Goal: Check status: Check status

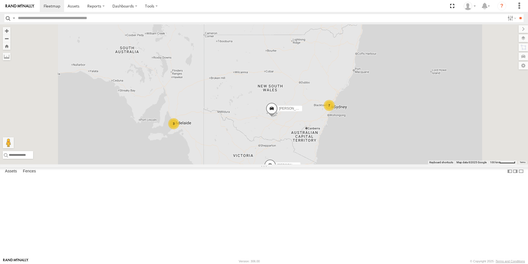
click at [0, 0] on span at bounding box center [0, 0] width 0 height 0
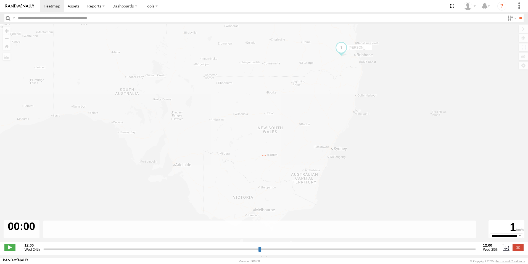
type input "**********"
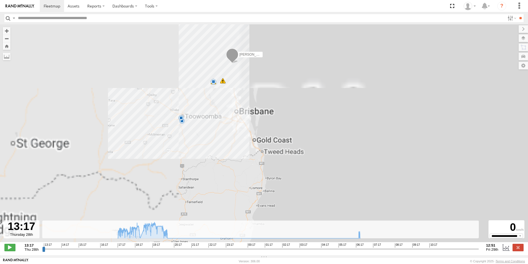
drag, startPoint x: 253, startPoint y: 54, endPoint x: 234, endPoint y: 130, distance: 78.2
click at [234, 130] on div "[PERSON_NAME] 18:27 Thu 19:56 Thu 06:33 Fri 18:11 Thu 18:11 Thu 18:25 Thu" at bounding box center [264, 135] width 528 height 223
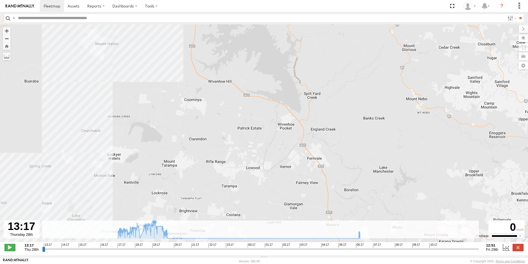
click at [154, 229] on icon at bounding box center [239, 230] width 248 height 16
click at [138, 228] on icon at bounding box center [137, 227] width 4 height 4
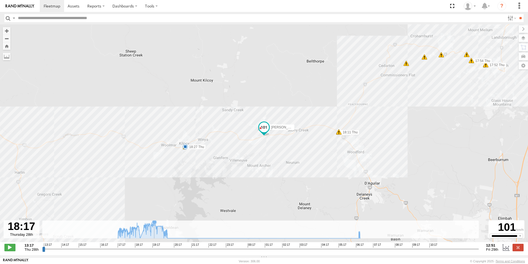
click at [154, 229] on icon at bounding box center [239, 230] width 248 height 16
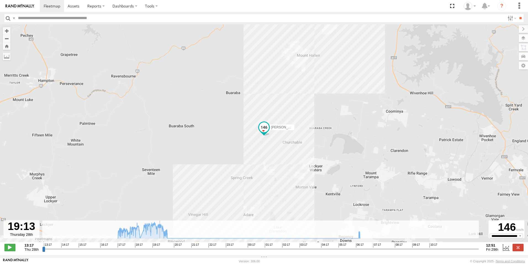
click at [160, 232] on icon at bounding box center [239, 230] width 248 height 16
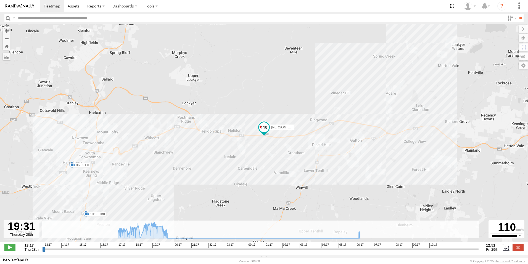
click at [154, 231] on icon at bounding box center [239, 230] width 248 height 16
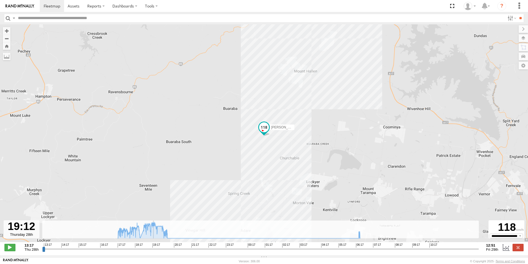
click at [154, 231] on icon at bounding box center [239, 230] width 248 height 16
click at [150, 231] on g at bounding box center [239, 230] width 248 height 16
click at [145, 232] on icon at bounding box center [239, 230] width 248 height 16
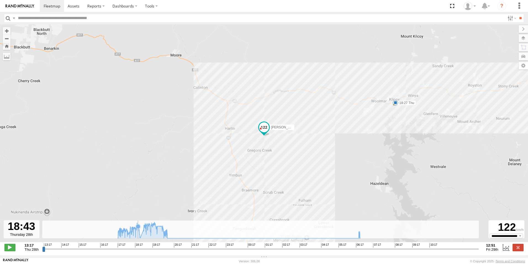
click at [138, 232] on icon at bounding box center [239, 230] width 248 height 16
click at [134, 229] on icon at bounding box center [134, 227] width 4 height 4
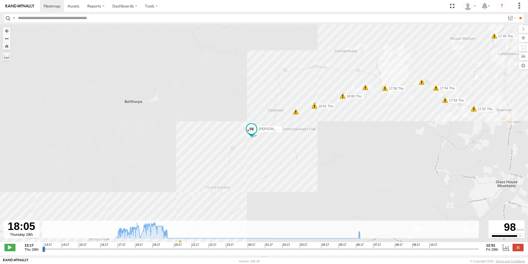
click at [315, 109] on span at bounding box center [315, 106] width 6 height 6
click at [296, 114] on div "5" at bounding box center [296, 112] width 6 height 6
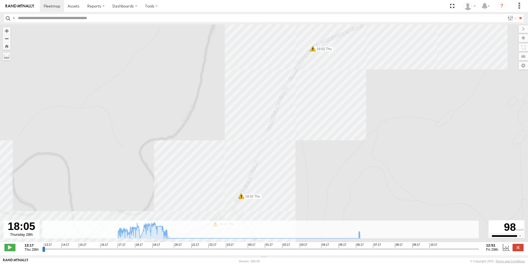
click at [241, 197] on span at bounding box center [242, 196] width 6 height 6
click at [314, 50] on span at bounding box center [313, 49] width 6 height 6
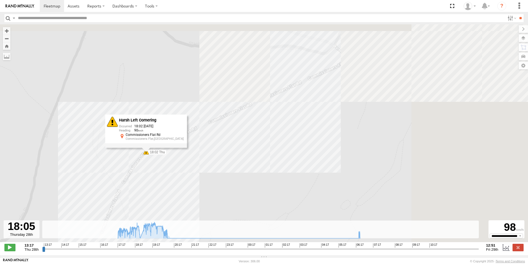
drag, startPoint x: 383, startPoint y: 66, endPoint x: 220, endPoint y: 160, distance: 188.7
click at [220, 160] on div "[PERSON_NAME] 18:27 Thu 19:56 Thu 06:33 Fri 18:11 Thu 18:11 Thu 18:25 Thu 17:36…" at bounding box center [264, 135] width 528 height 223
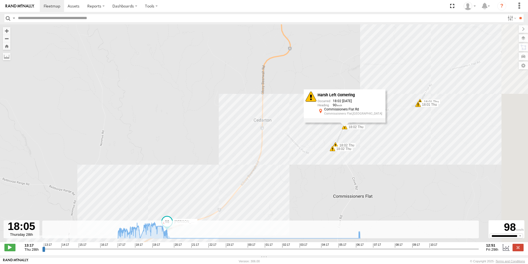
click at [418, 107] on span at bounding box center [419, 104] width 6 height 6
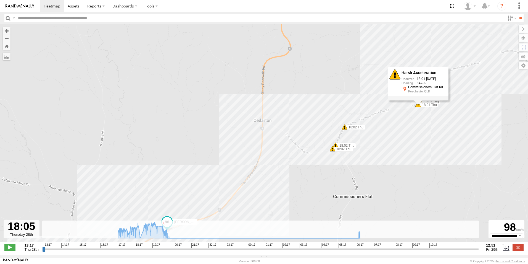
click at [421, 100] on div "Harsh Acceleration 18:01 [DATE] 84 Commissioners Flat Rd Peachester,QLD" at bounding box center [418, 83] width 61 height 33
click at [420, 101] on span at bounding box center [420, 102] width 6 height 6
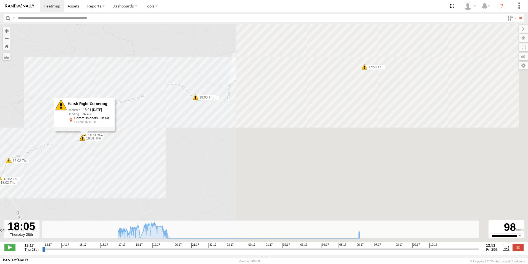
drag, startPoint x: 481, startPoint y: 84, endPoint x: 134, endPoint y: 118, distance: 348.7
click at [134, 118] on div "[PERSON_NAME] 18:27 Thu 19:56 Thu 06:33 Fri 18:11 Thu 18:11 Thu 18:25 Thu 17:36…" at bounding box center [264, 135] width 528 height 223
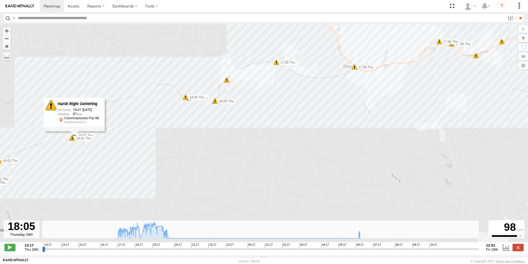
click at [185, 98] on span at bounding box center [186, 97] width 6 height 6
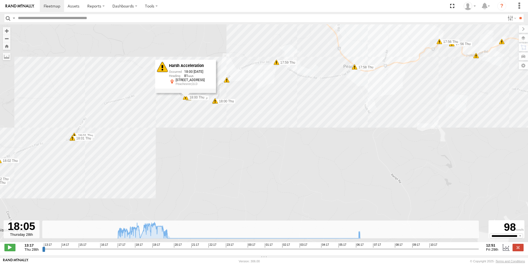
click at [215, 103] on span at bounding box center [215, 101] width 6 height 6
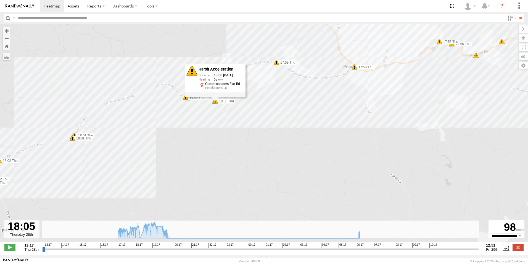
click at [279, 63] on span at bounding box center [277, 62] width 6 height 6
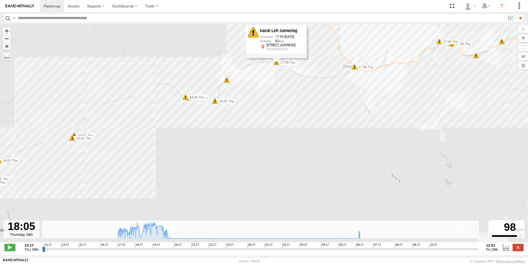
click at [356, 68] on span at bounding box center [355, 67] width 6 height 6
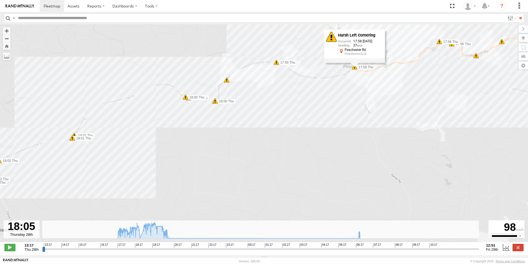
click at [477, 57] on div "8" at bounding box center [477, 56] width 6 height 6
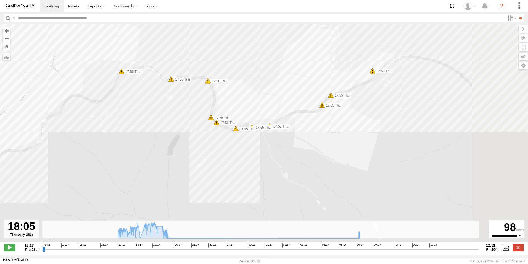
drag, startPoint x: 444, startPoint y: 56, endPoint x: 314, endPoint y: 59, distance: 130.2
click at [314, 59] on div "[PERSON_NAME] 18:27 Thu 19:56 Thu 06:33 Fri 18:11 Thu 18:11 Thu 18:25 Thu 17:36…" at bounding box center [264, 135] width 528 height 223
click at [368, 73] on span at bounding box center [368, 72] width 6 height 6
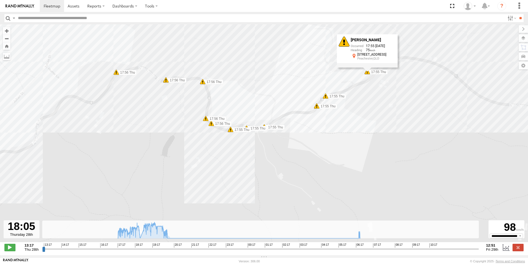
click at [450, 46] on div "[PERSON_NAME] 18:27 Thu 19:56 Thu 06:33 Fri 18:11 Thu 18:11 Thu 18:25 Thu 17:36…" at bounding box center [264, 135] width 528 height 223
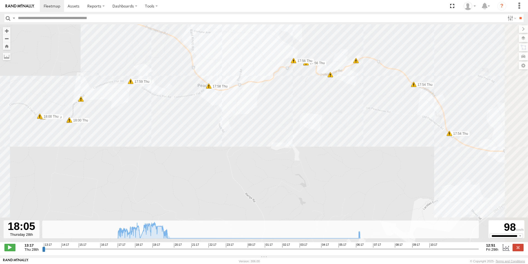
drag, startPoint x: 451, startPoint y: 119, endPoint x: 299, endPoint y: 105, distance: 152.5
click at [299, 106] on div "[PERSON_NAME] 18:27 Thu 19:56 Thu 06:33 Fri 18:11 Thu 18:11 Thu 18:25 Thu 17:36…" at bounding box center [264, 135] width 528 height 223
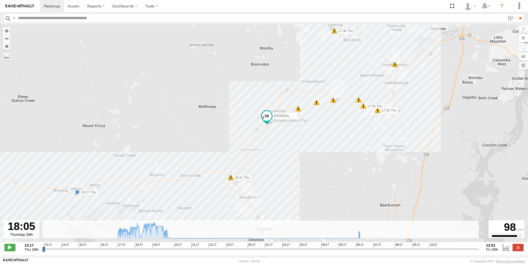
click at [396, 67] on div "5" at bounding box center [395, 65] width 6 height 6
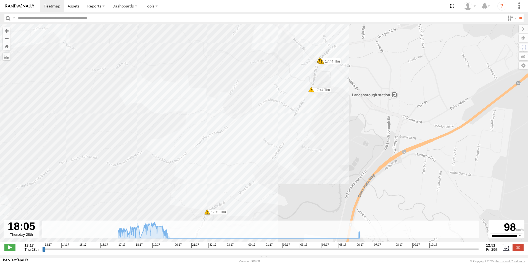
click at [320, 63] on span at bounding box center [322, 61] width 6 height 6
click at [312, 92] on span at bounding box center [312, 90] width 6 height 6
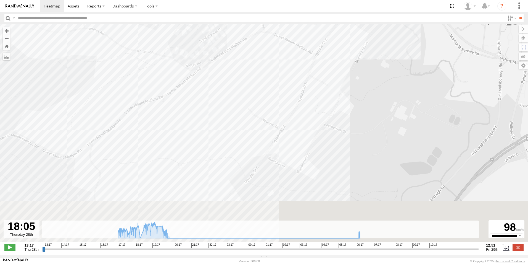
drag, startPoint x: 263, startPoint y: 141, endPoint x: 266, endPoint y: 17, distance: 124.1
click at [266, 17] on body at bounding box center [264, 132] width 528 height 264
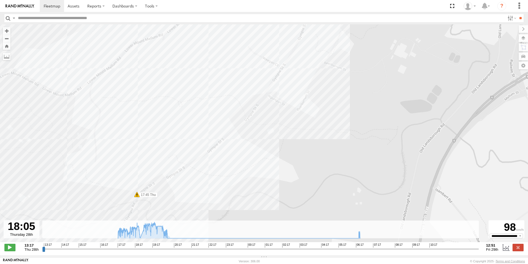
click at [136, 197] on span at bounding box center [137, 194] width 6 height 6
click at [326, 103] on div "Hilton - Navara 18:27 Thu 19:56 Thu 06:33 Fri 18:11 Thu 18:11 Thu 18:25 Thu 17:…" at bounding box center [264, 135] width 528 height 223
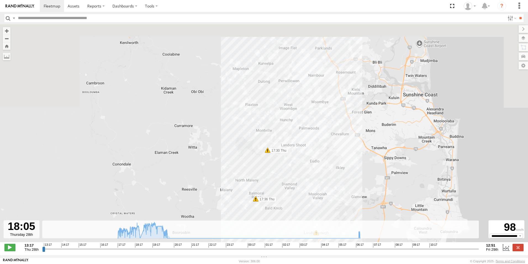
drag, startPoint x: 311, startPoint y: 56, endPoint x: 327, endPoint y: 188, distance: 132.7
click at [332, 198] on div "[PERSON_NAME] 18:27 Thu 19:56 Thu 06:33 Fri 18:11 Thu 18:11 Thu 18:25 Thu 17:36…" at bounding box center [264, 135] width 528 height 223
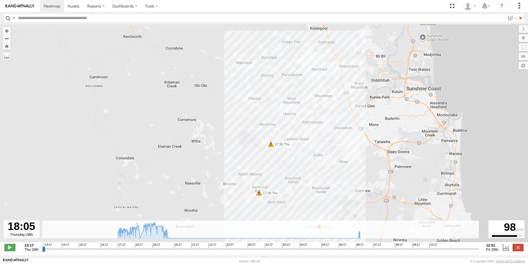
click at [271, 146] on span at bounding box center [271, 144] width 6 height 6
click at [354, 85] on div "[PERSON_NAME] 18:27 Thu 19:56 Thu 06:33 Fri 18:11 Thu 18:11 Thu 18:25 Thu 17:36…" at bounding box center [264, 135] width 528 height 223
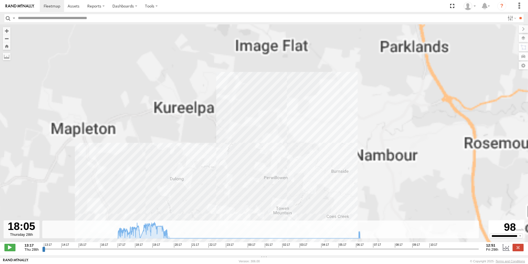
drag, startPoint x: 327, startPoint y: 55, endPoint x: 300, endPoint y: 164, distance: 112.7
click at [297, 171] on div "[PERSON_NAME] 18:27 Thu 19:56 Thu 06:33 Fri 18:11 Thu 18:11 Thu 18:25 Thu 17:36…" at bounding box center [264, 135] width 528 height 223
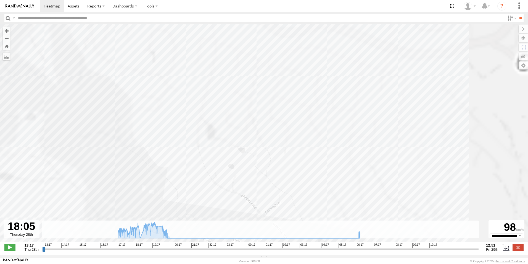
drag, startPoint x: 361, startPoint y: 98, endPoint x: 324, endPoint y: 196, distance: 105.1
click at [325, 197] on div "[PERSON_NAME] 18:27 Thu 19:56 Thu 06:33 Fri 18:11 Thu 18:11 Thu 18:25 Thu 17:36…" at bounding box center [264, 135] width 528 height 223
drag, startPoint x: 386, startPoint y: 110, endPoint x: 370, endPoint y: 145, distance: 39.1
click at [370, 144] on div "[PERSON_NAME] 18:27 Thu 19:56 Thu 06:33 Fri 18:11 Thu 18:11 Thu 18:25 Thu 17:36…" at bounding box center [264, 135] width 528 height 223
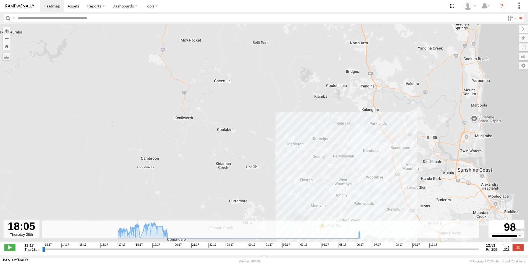
click at [137, 228] on icon at bounding box center [137, 226] width 6 height 6
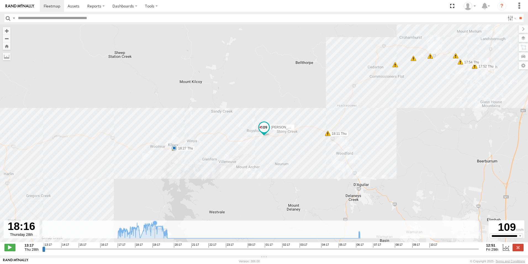
click at [155, 231] on icon at bounding box center [239, 230] width 248 height 16
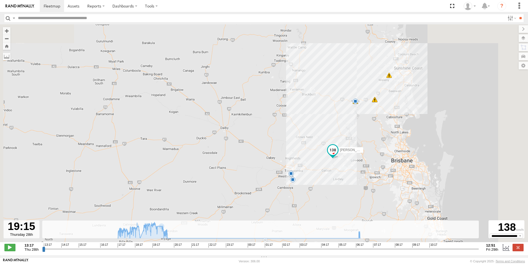
click at [456, 136] on div "[PERSON_NAME] 18:27 Thu 19:56 Thu 06:33 Fri 18:11 Thu 18:11 Thu 18:25 Thu 49" at bounding box center [264, 135] width 528 height 223
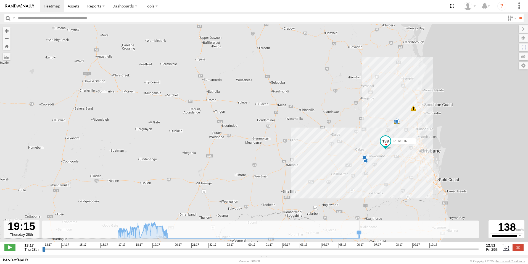
click at [359, 238] on icon at bounding box center [239, 230] width 248 height 16
click at [319, 146] on div "[PERSON_NAME] 18:27 Thu 19:56 Thu 06:33 Fri 18:25 Thu 51" at bounding box center [264, 135] width 528 height 223
click at [164, 238] on icon at bounding box center [239, 230] width 248 height 16
click at [161, 237] on icon at bounding box center [239, 230] width 248 height 16
click at [159, 234] on icon at bounding box center [239, 230] width 248 height 16
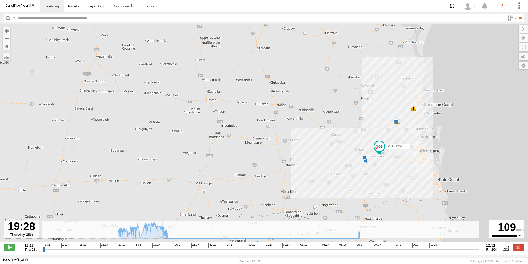
click at [162, 236] on icon at bounding box center [239, 230] width 248 height 16
click at [165, 235] on icon at bounding box center [164, 232] width 4 height 4
click at [167, 236] on g at bounding box center [239, 230] width 248 height 16
click at [165, 235] on icon at bounding box center [165, 232] width 4 height 4
click at [167, 237] on icon at bounding box center [239, 230] width 248 height 16
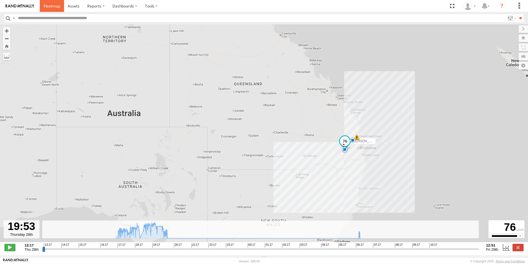
click at [51, 7] on span at bounding box center [52, 5] width 17 height 5
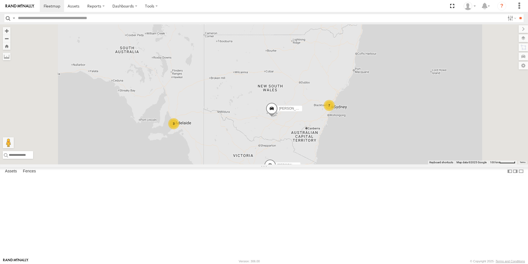
scroll to position [221, 0]
click at [0, 0] on div "All Assets" at bounding box center [0, 0] width 0 height 0
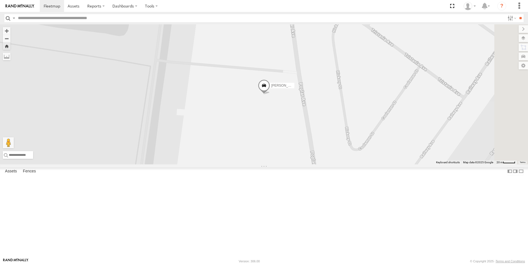
scroll to position [197, 0]
click at [0, 0] on span at bounding box center [0, 0] width 0 height 0
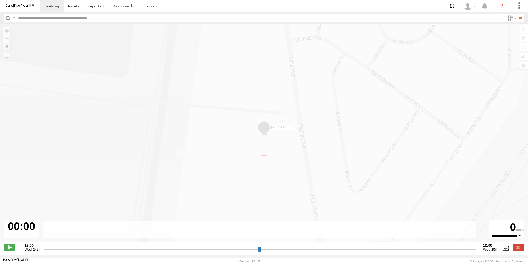
type input "**********"
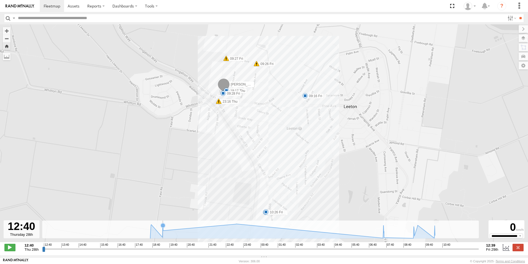
click at [163, 238] on icon at bounding box center [293, 231] width 290 height 14
click at [54, 5] on span at bounding box center [52, 5] width 17 height 5
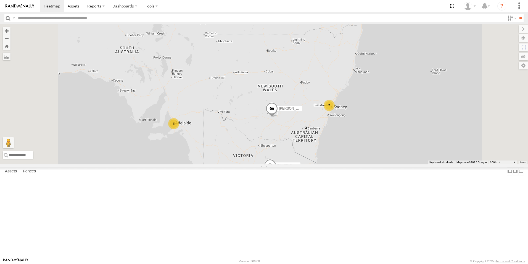
click at [0, 0] on div "All Assets" at bounding box center [0, 0] width 0 height 0
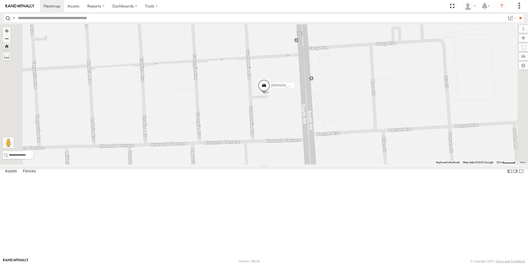
scroll to position [169, 0]
